Goal: Find specific fact: Find specific fact

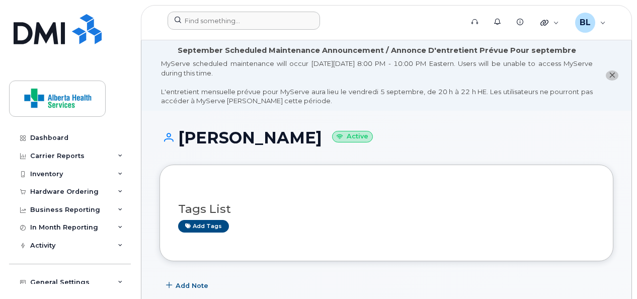
scroll to position [245, 0]
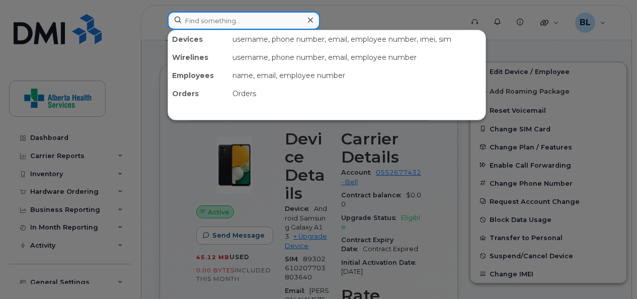
click at [204, 25] on input at bounding box center [244, 21] width 153 height 18
paste input "[PHONE_NUMBER]"
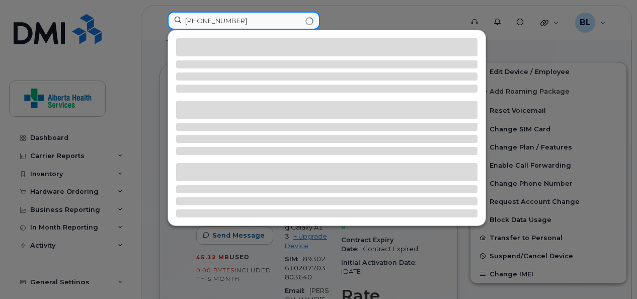
type input "[PHONE_NUMBER]"
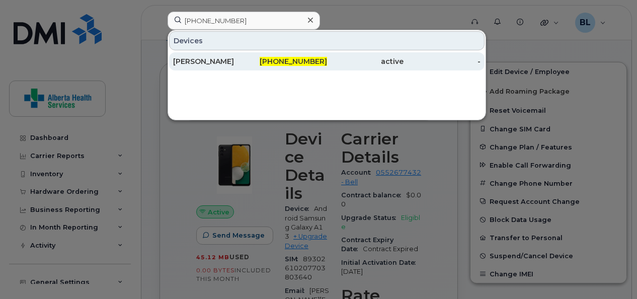
click at [203, 58] on div "[PERSON_NAME]" at bounding box center [211, 61] width 77 height 10
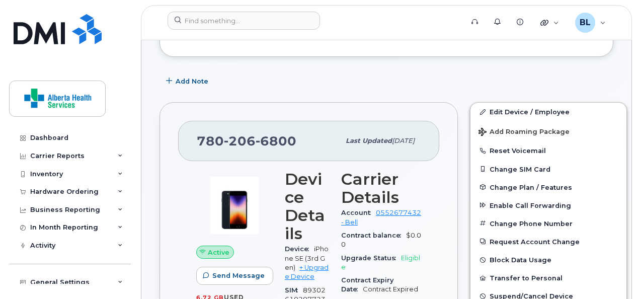
scroll to position [195, 0]
